Goal: Information Seeking & Learning: Learn about a topic

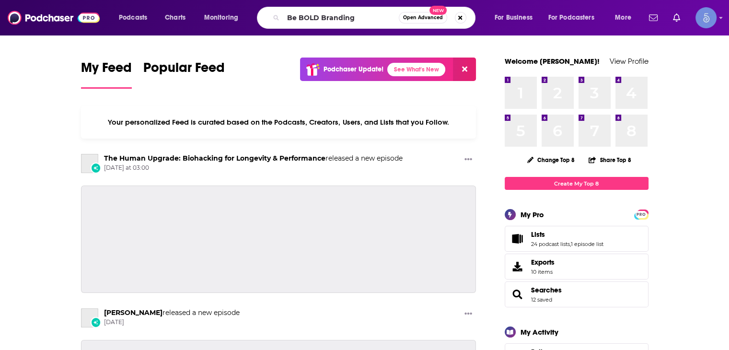
type input "Be BOLD Branding"
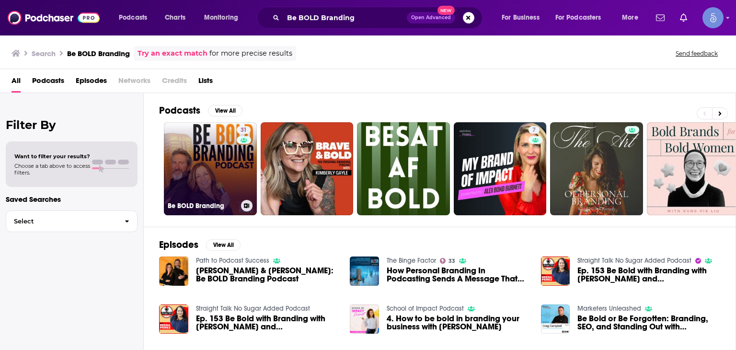
click at [199, 157] on link "31 Be BOLD Branding" at bounding box center [210, 168] width 93 height 93
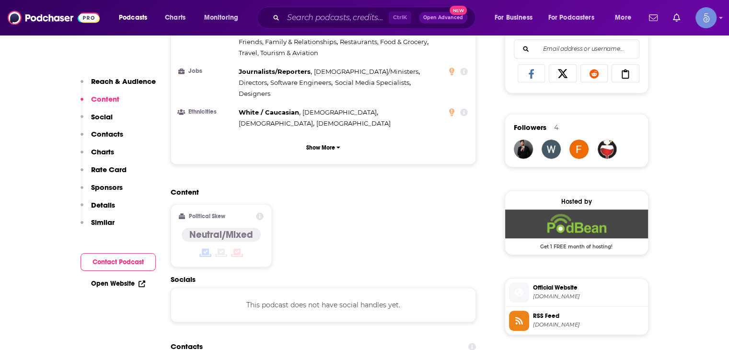
scroll to position [479, 0]
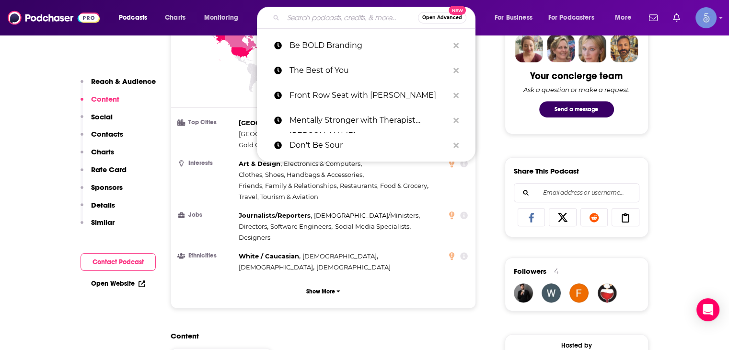
click at [366, 21] on input "Search podcasts, credits, & more..." at bounding box center [350, 17] width 135 height 15
paste input "The Matt and [PERSON_NAME] Podcast"
type input "The Matt and [PERSON_NAME] Podcast"
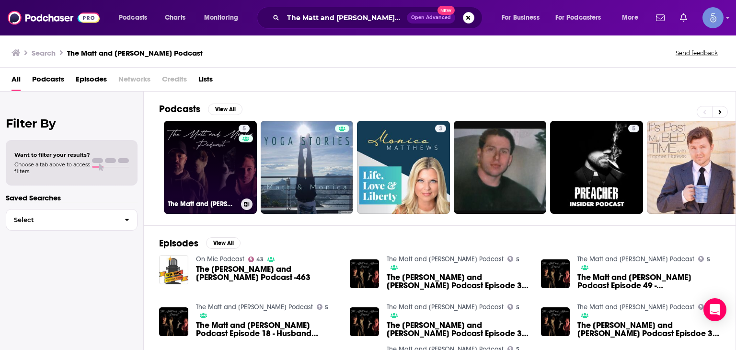
click at [239, 158] on div "5" at bounding box center [246, 162] width 14 height 74
